Goal: Share content: Share content

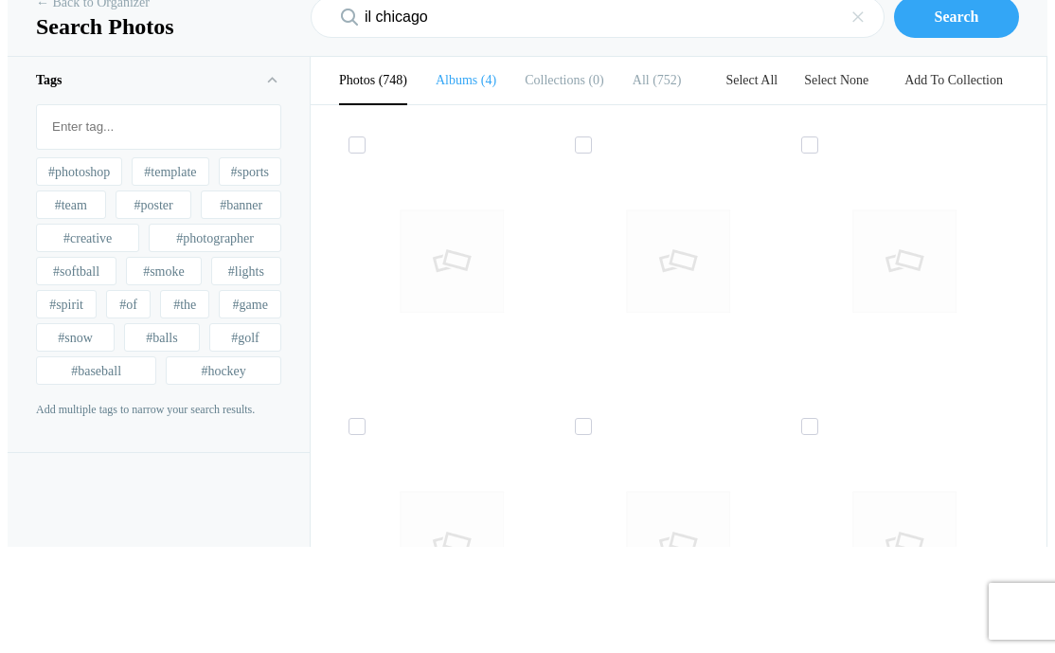
click at [442, 87] on b "Albums" at bounding box center [457, 80] width 42 height 14
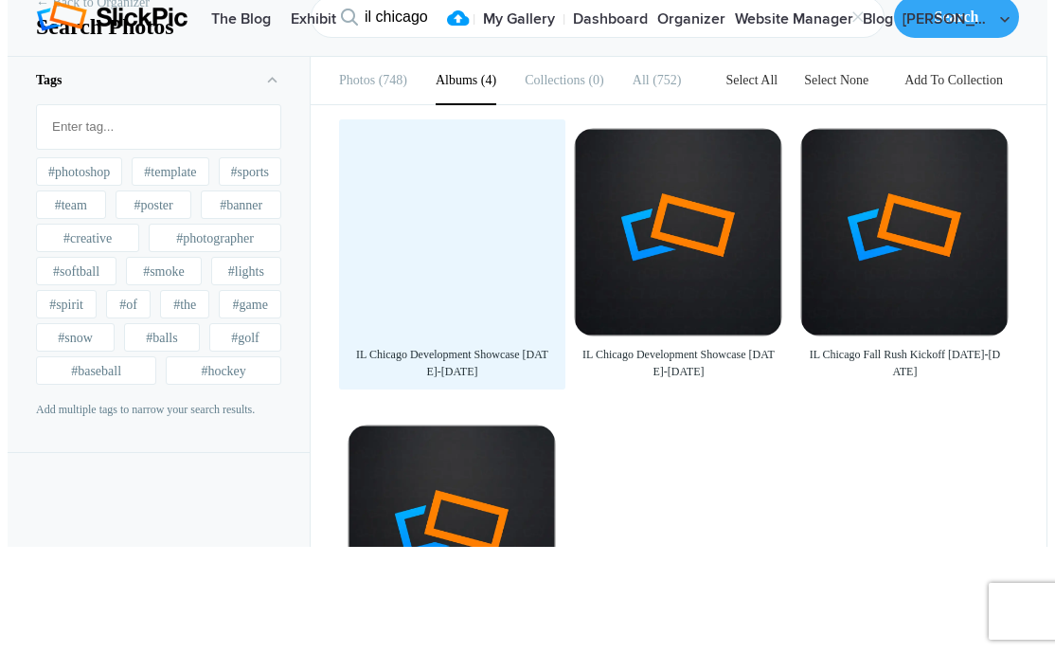
click at [478, 312] on div at bounding box center [452, 232] width 207 height 207
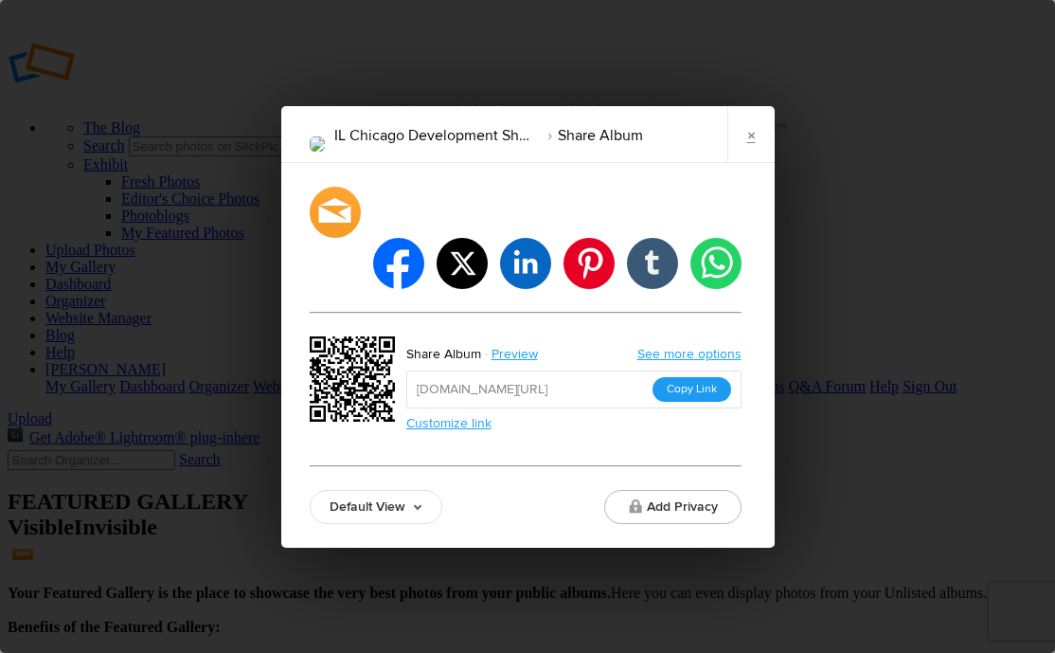
click at [712, 377] on button "Copy Link" at bounding box center [692, 389] width 79 height 25
click at [502, 152] on li "IL Chicago Development Showcase [DATE]-[DATE]" at bounding box center [435, 135] width 203 height 32
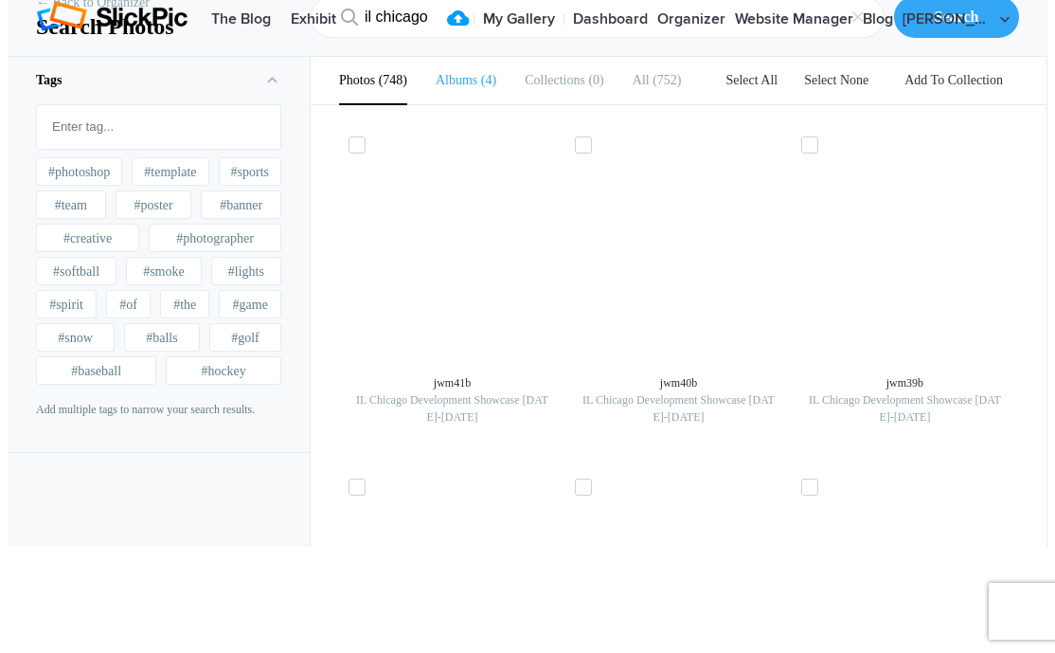
click at [454, 87] on b "Albums" at bounding box center [457, 80] width 42 height 14
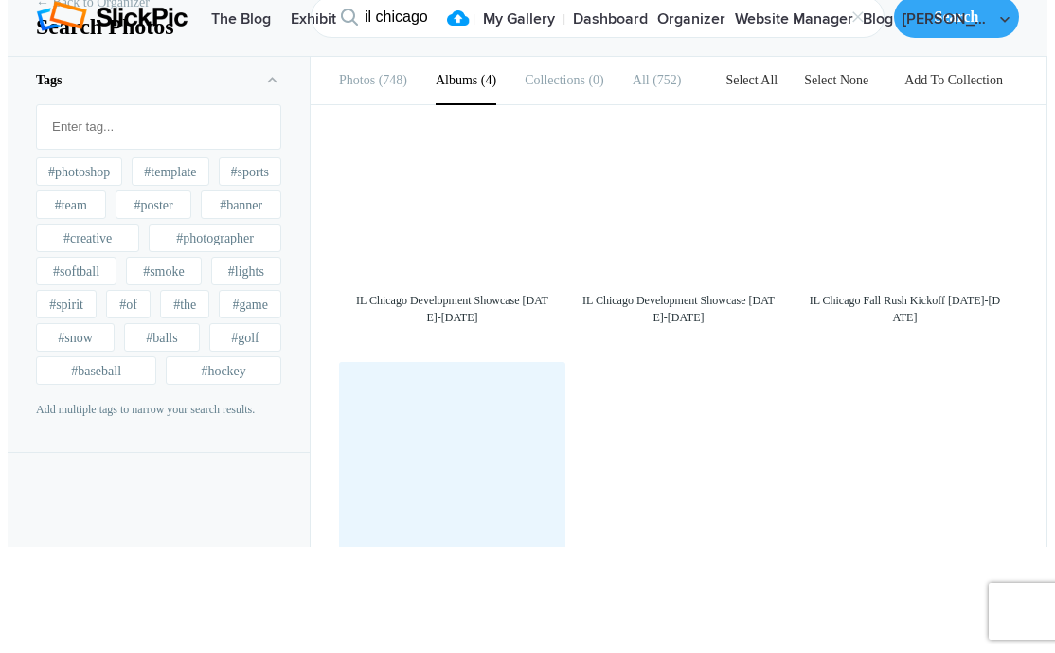
scroll to position [52, 0]
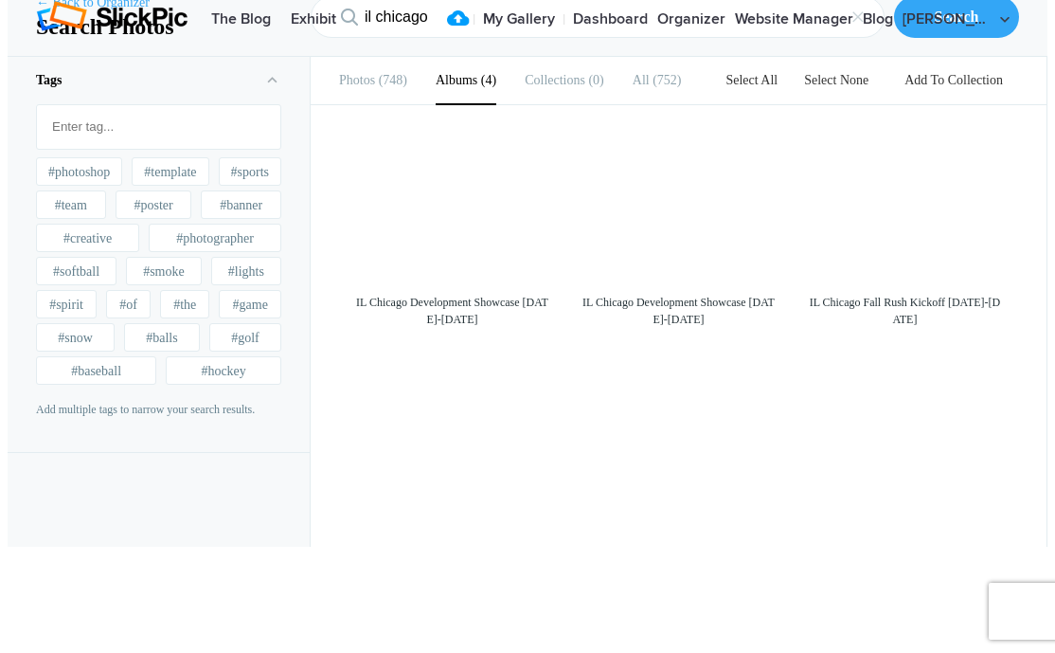
click at [114, 12] on link "← Back to Organizer" at bounding box center [93, 2] width 114 height 19
click at [82, 12] on link "← Back to Organizer" at bounding box center [93, 2] width 114 height 19
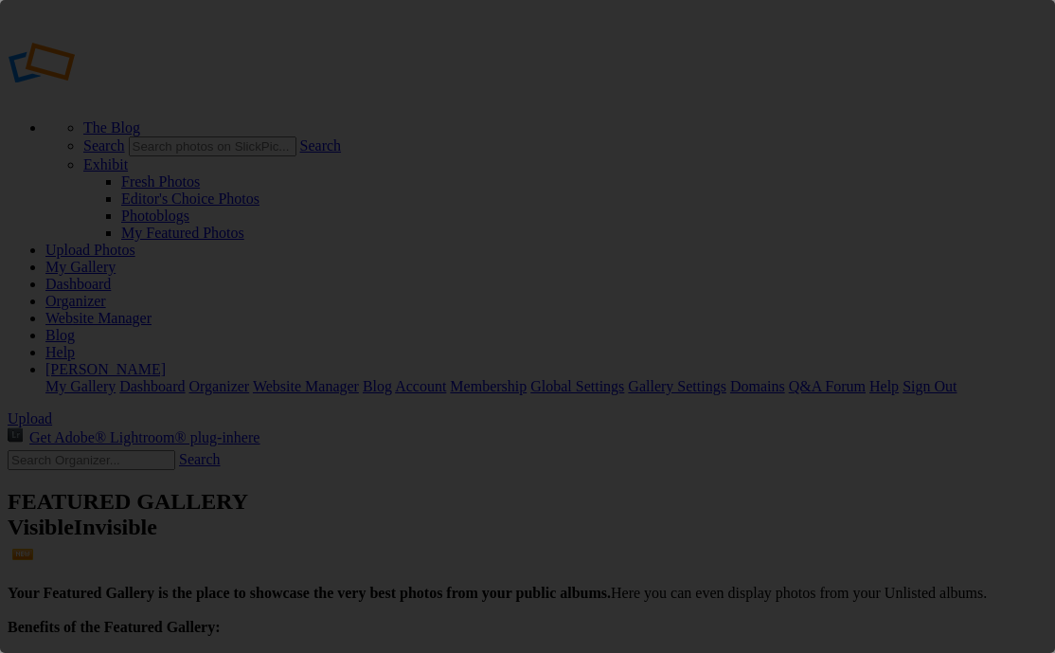
click at [284, 133] on div "×" at bounding box center [527, 326] width 1055 height 653
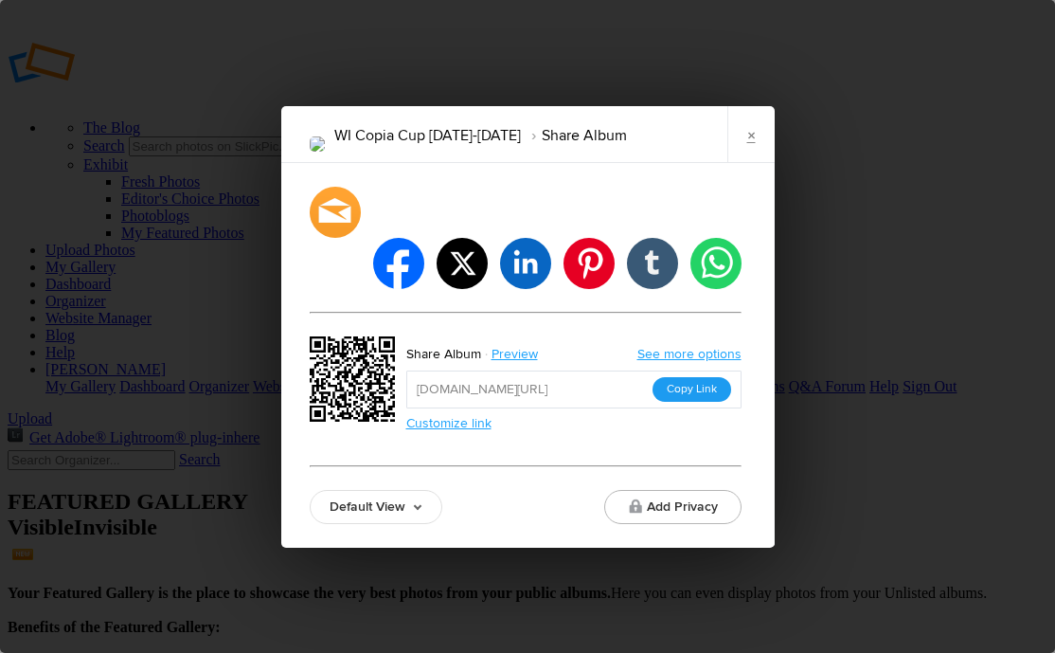
click at [680, 377] on button "Copy Link" at bounding box center [692, 389] width 79 height 25
click at [756, 163] on link "×" at bounding box center [751, 134] width 47 height 57
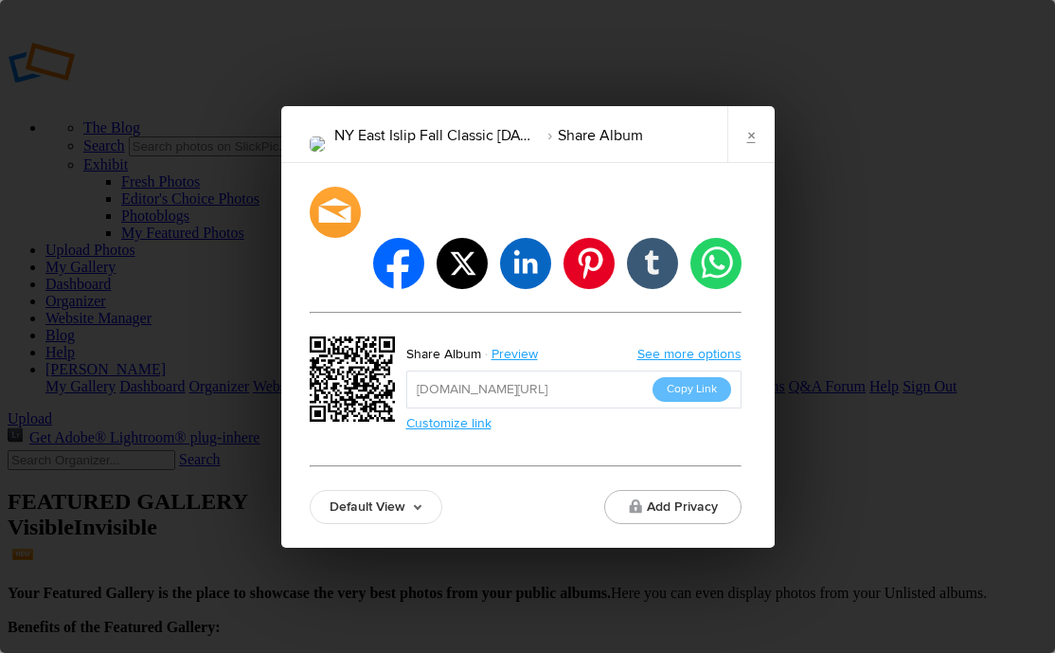
click at [695, 377] on button "Copy Link" at bounding box center [692, 389] width 79 height 25
click at [700, 377] on button "Copy Link" at bounding box center [692, 389] width 79 height 25
